Goal: Task Accomplishment & Management: Manage account settings

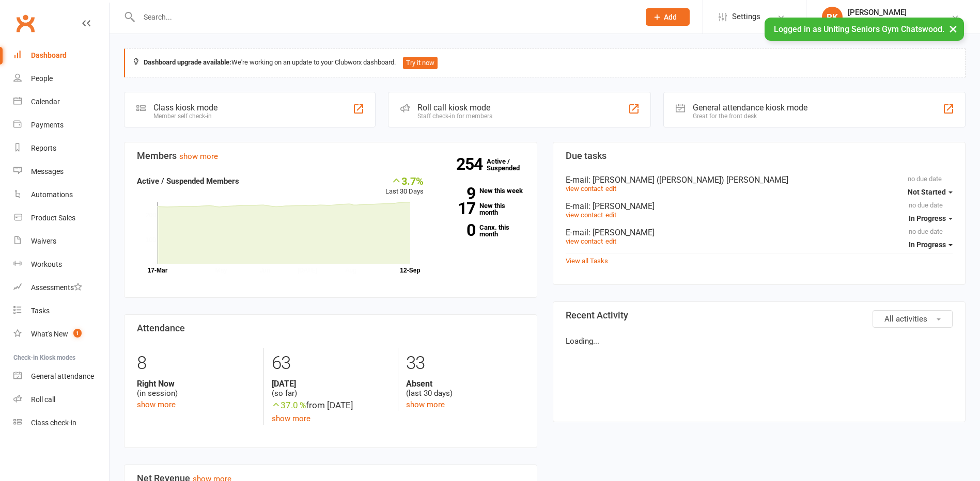
click at [202, 15] on input "text" at bounding box center [384, 17] width 496 height 14
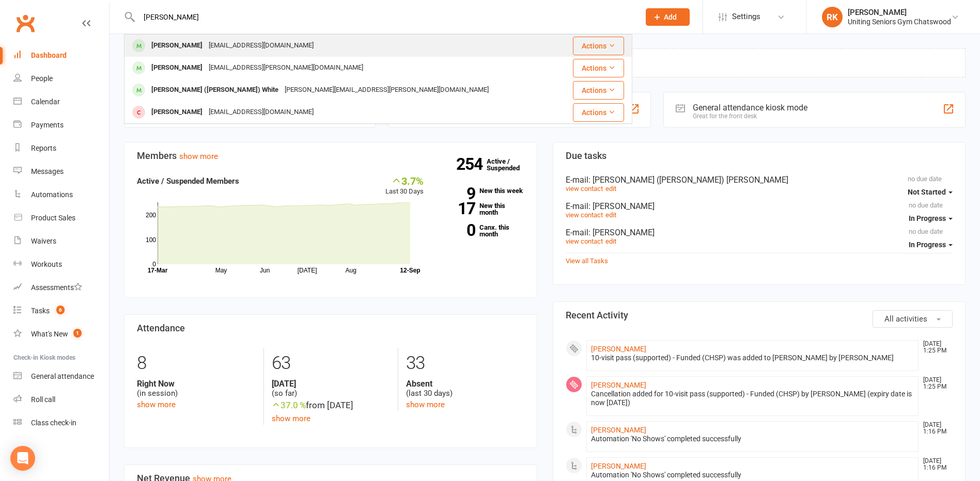
type input "[PERSON_NAME]"
click at [165, 45] on div "[PERSON_NAME]" at bounding box center [176, 45] width 57 height 15
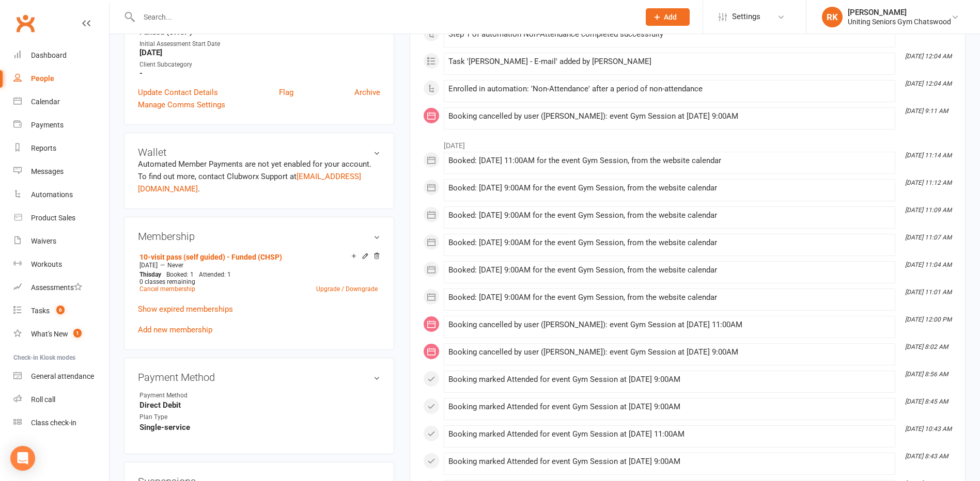
scroll to position [310, 0]
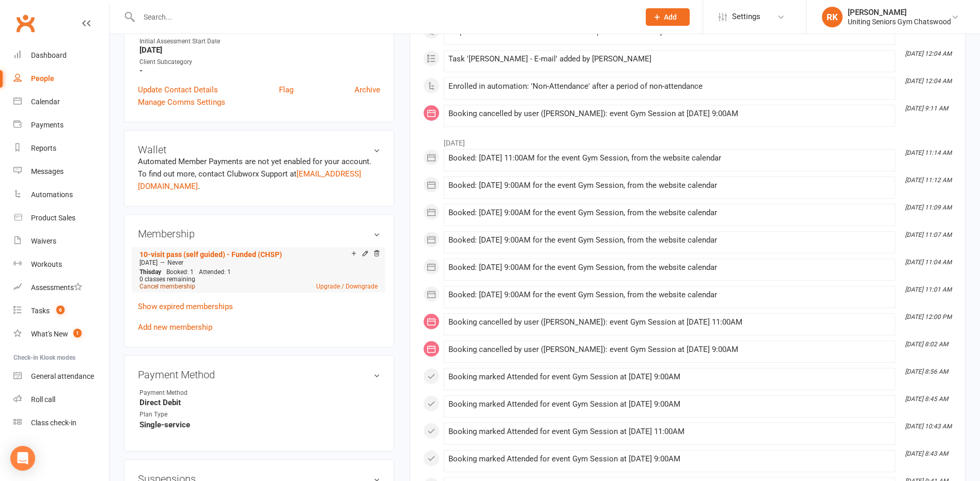
click at [163, 288] on link "Cancel membership" at bounding box center [167, 286] width 56 height 7
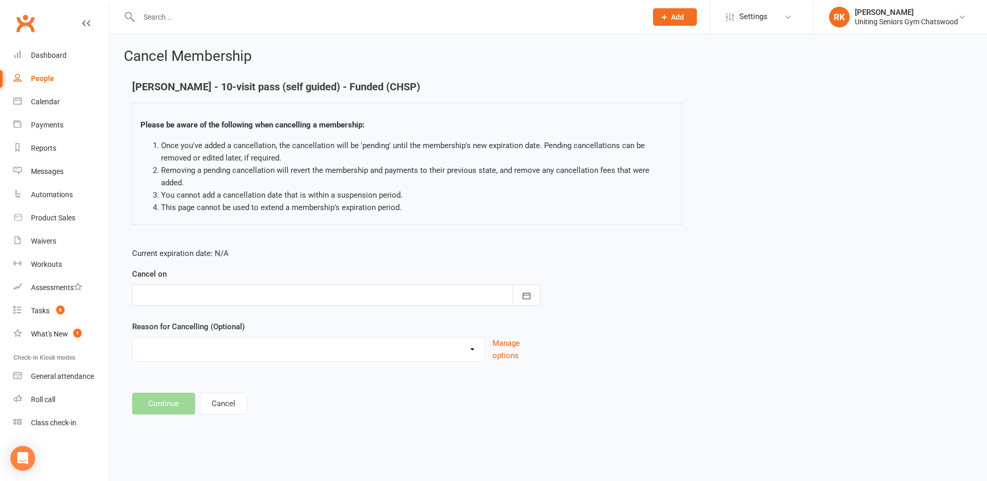
click at [201, 286] on div at bounding box center [336, 296] width 408 height 22
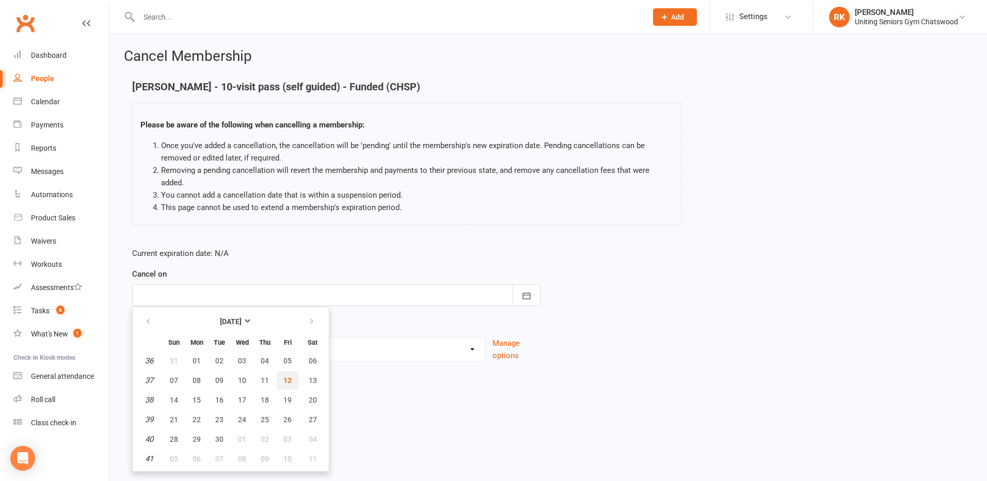
click at [280, 371] on button "12" at bounding box center [288, 380] width 22 height 19
type input "[DATE]"
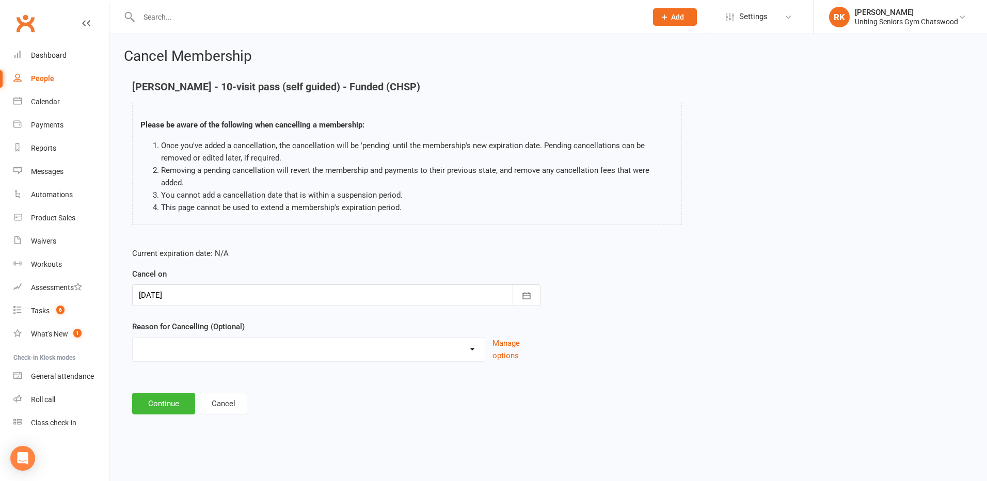
click at [215, 338] on select "Change to 10VP Completed 10VP Holiday Injury Other reason" at bounding box center [309, 348] width 352 height 21
click at [216, 338] on select "Change to 10VP Completed 10VP Holiday Injury Other reason" at bounding box center [309, 348] width 352 height 21
select select "1"
click at [133, 338] on select "Change to 10VP Completed 10VP Holiday Injury Other reason" at bounding box center [309, 348] width 352 height 21
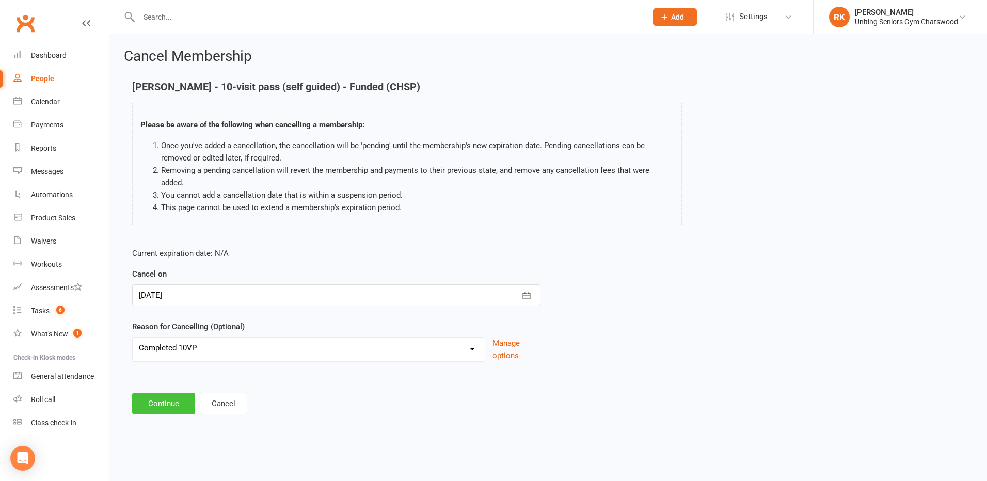
click at [160, 393] on button "Continue" at bounding box center [163, 404] width 63 height 22
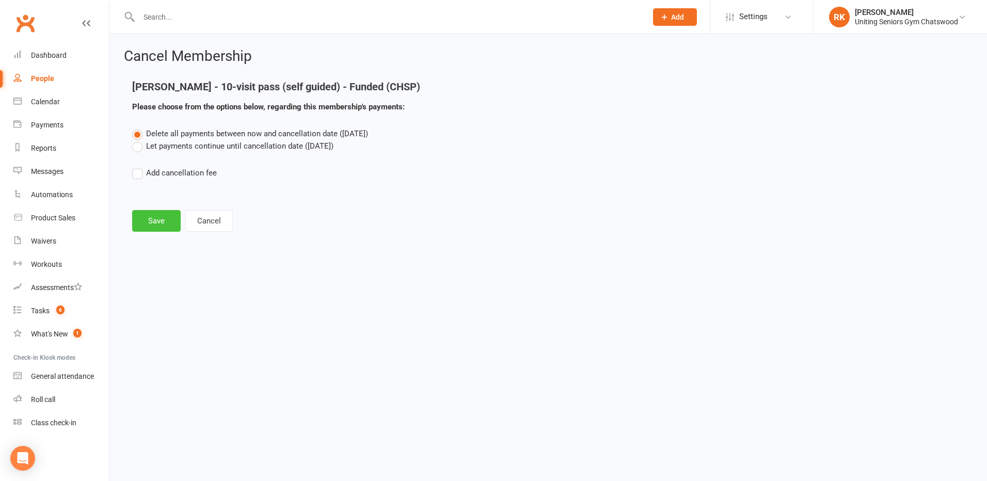
click at [155, 223] on button "Save" at bounding box center [156, 221] width 49 height 22
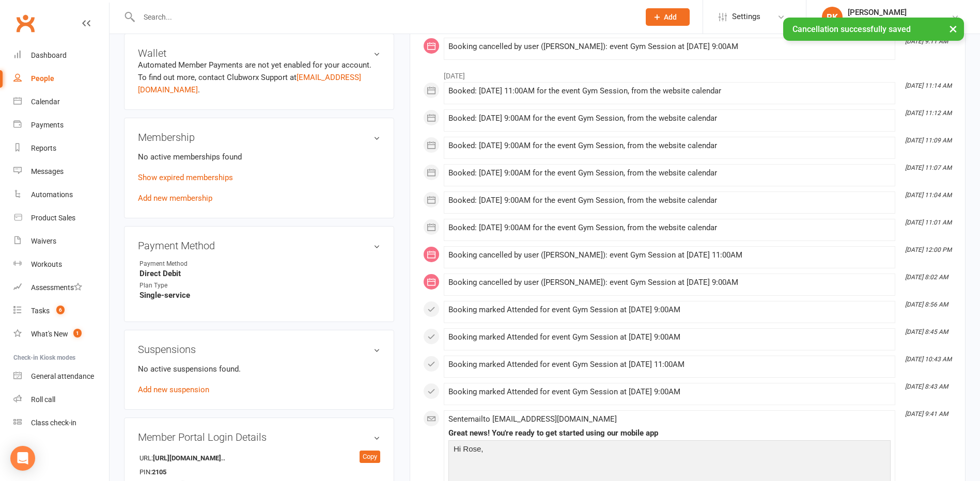
scroll to position [413, 0]
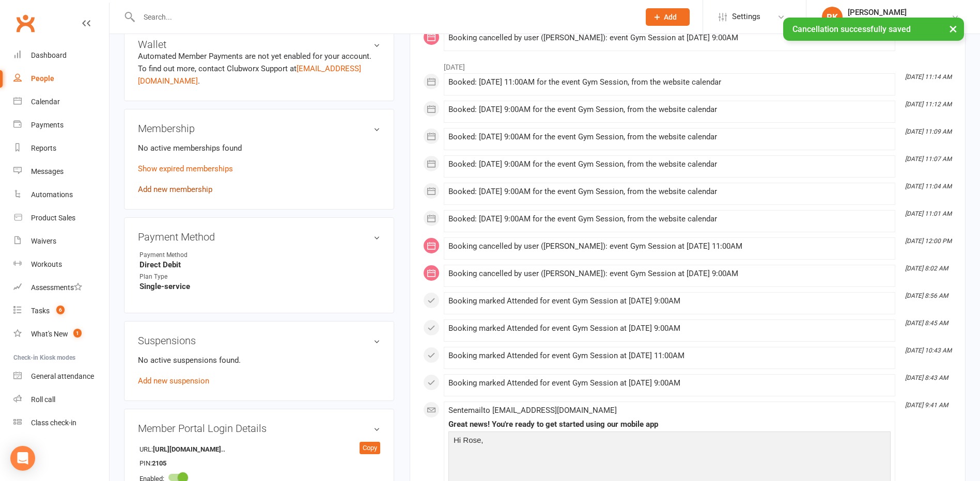
click at [177, 188] on link "Add new membership" at bounding box center [175, 189] width 74 height 9
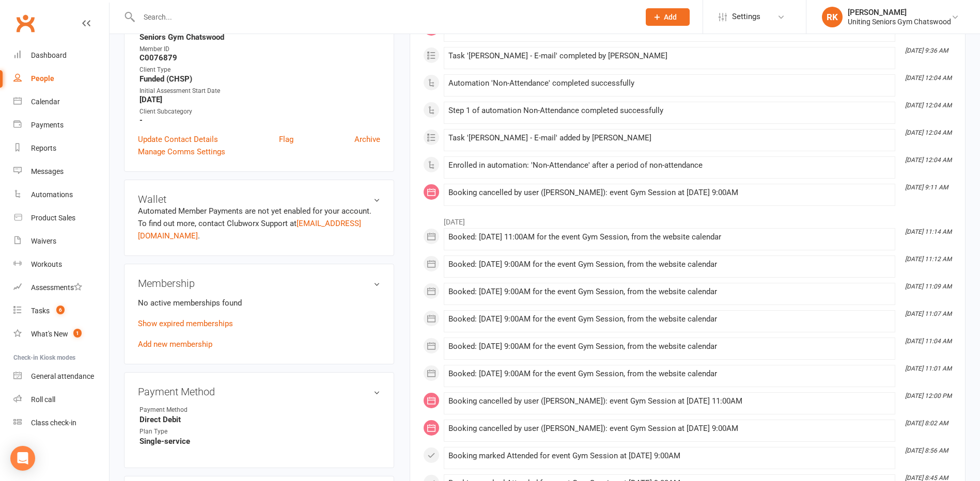
scroll to position [361, 0]
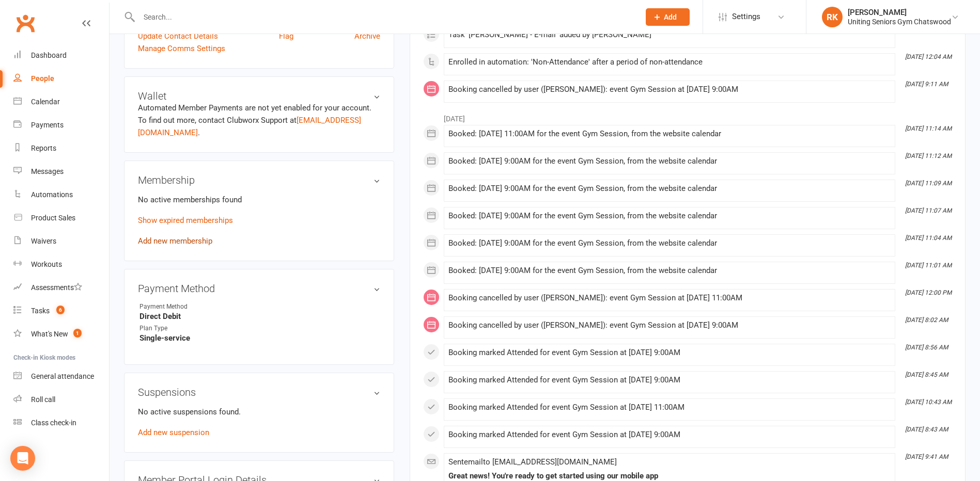
click at [164, 239] on link "Add new membership" at bounding box center [175, 240] width 74 height 9
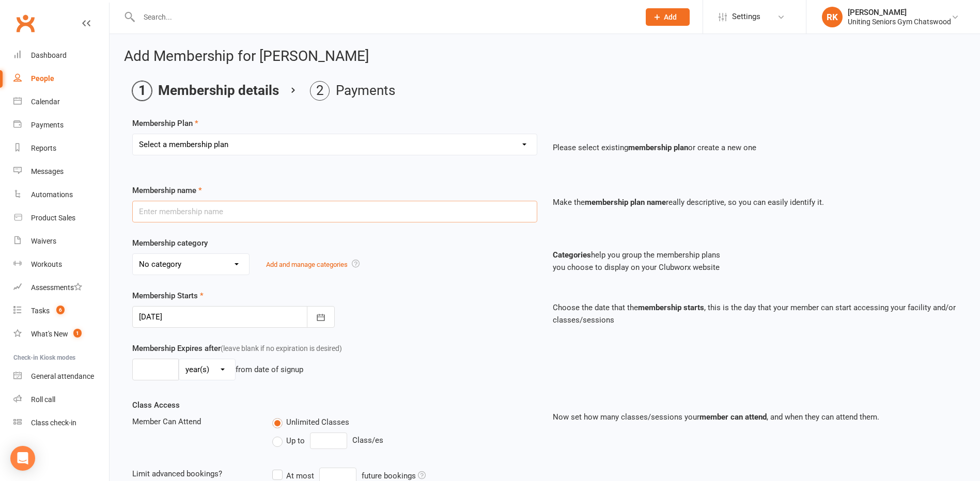
click at [197, 206] on input "text" at bounding box center [334, 212] width 405 height 22
click at [236, 133] on div "Membership Plan Select a membership plan Create new Membership Plan Initial Ass…" at bounding box center [544, 143] width 825 height 53
click at [235, 147] on select "Select a membership plan Create new Membership Plan Initial Assessment + Set Up…" at bounding box center [335, 144] width 404 height 21
select select "11"
click at [133, 134] on select "Select a membership plan Create new Membership Plan Initial Assessment + Set Up…" at bounding box center [335, 144] width 404 height 21
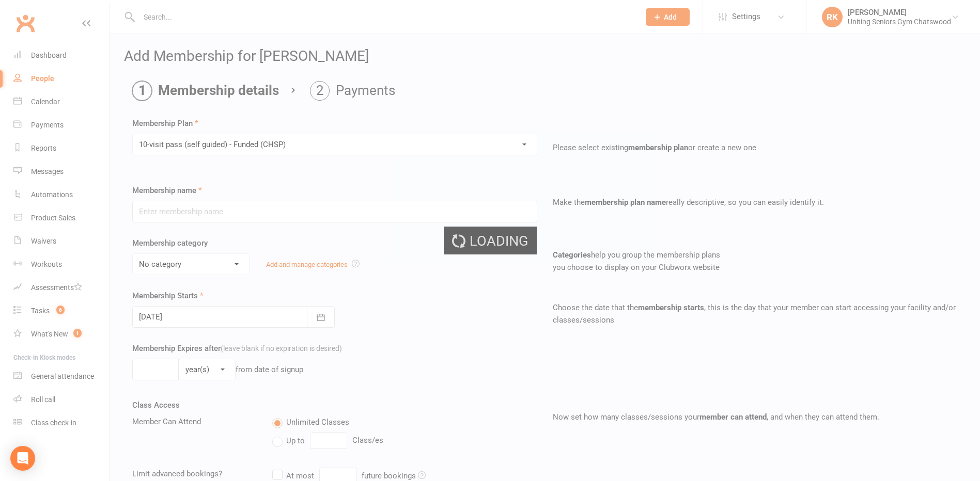
type input "10-visit pass (self guided) - Funded (CHSP)"
select select "0"
type input "0"
select select "2"
type input "1"
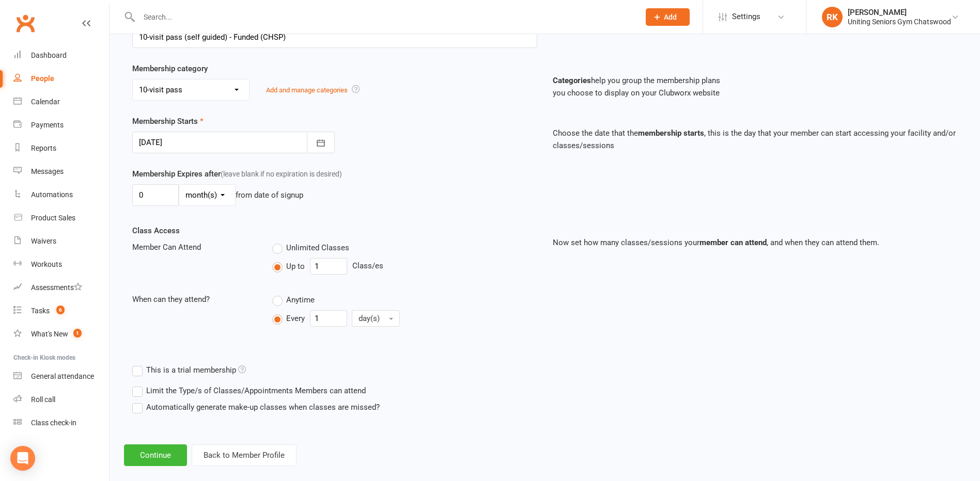
scroll to position [189, 0]
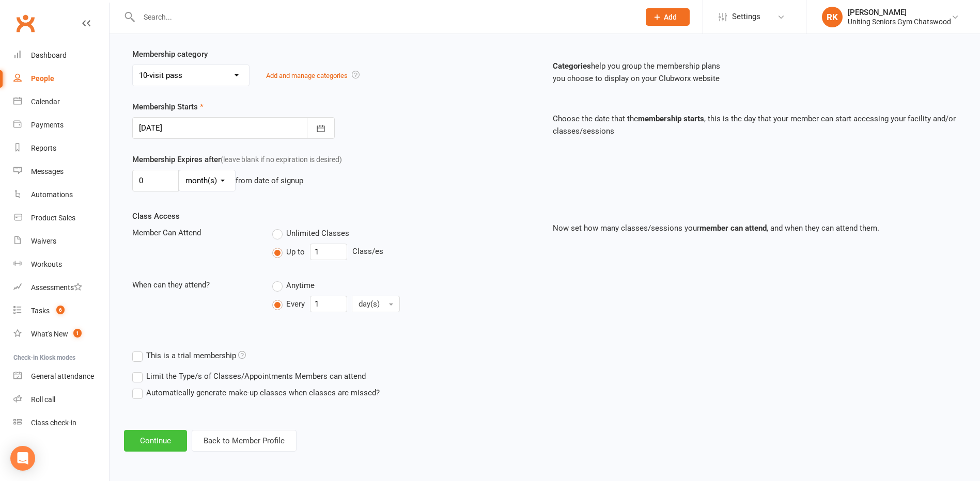
click at [167, 434] on button "Continue" at bounding box center [155, 441] width 63 height 22
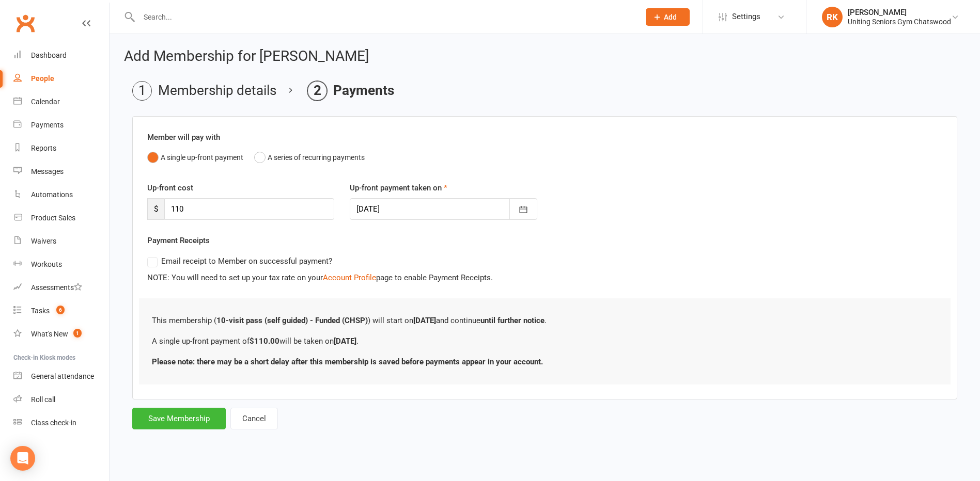
scroll to position [0, 0]
click at [177, 422] on button "Save Membership" at bounding box center [178, 419] width 93 height 22
